Goal: Information Seeking & Learning: Learn about a topic

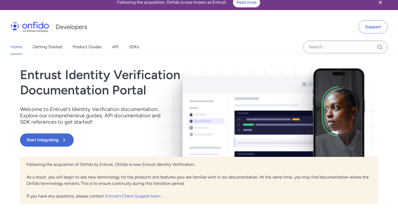
scroll to position [2, 0]
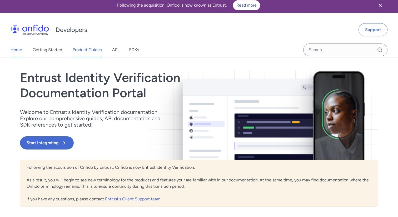
click at [92, 50] on link "Product Guides" at bounding box center [87, 49] width 29 height 15
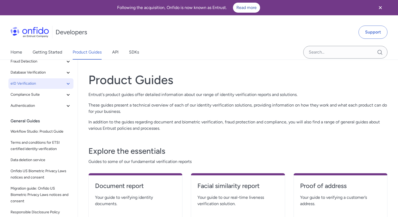
scroll to position [62, 0]
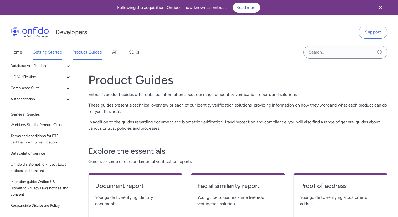
click at [50, 53] on link "Getting Started" at bounding box center [47, 52] width 29 height 15
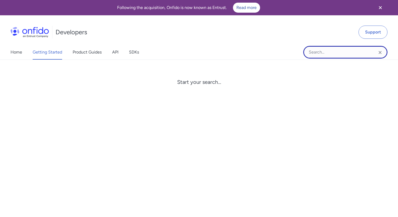
click at [327, 51] on input "Onfido search input field" at bounding box center [345, 52] width 84 height 13
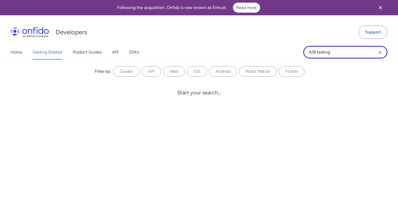
type input "A/B testing"
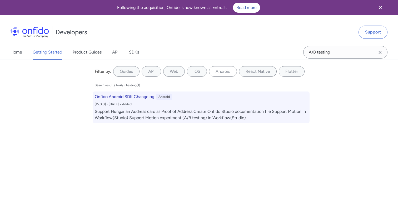
click at [164, 110] on div "Support Hungarian Address card as Proof of Address Create Onfido Studio documen…" at bounding box center [201, 114] width 213 height 13
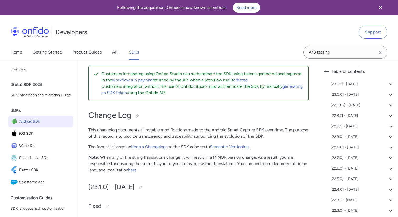
scroll to position [7075, 0]
